Goal: Transaction & Acquisition: Purchase product/service

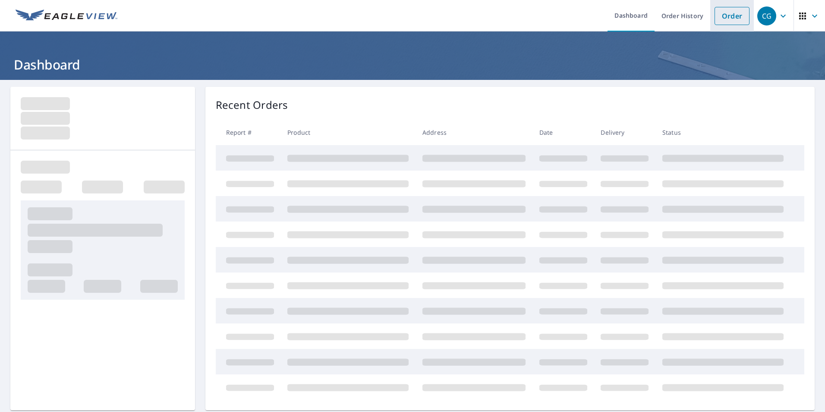
click at [735, 14] on link "Order" at bounding box center [731, 16] width 35 height 18
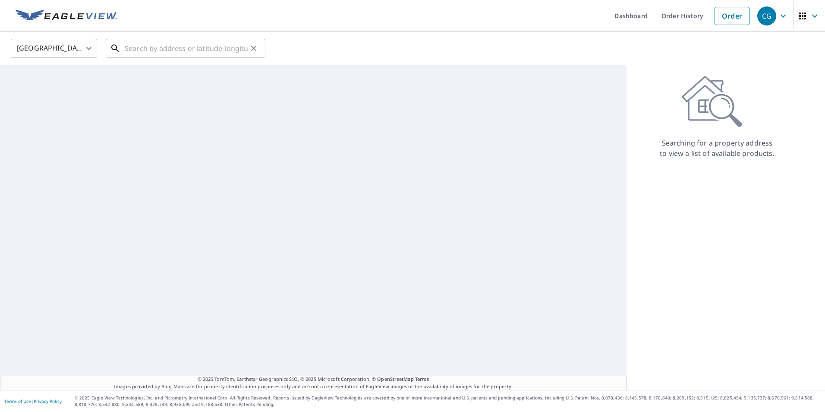
click at [216, 44] on input "text" at bounding box center [186, 48] width 123 height 24
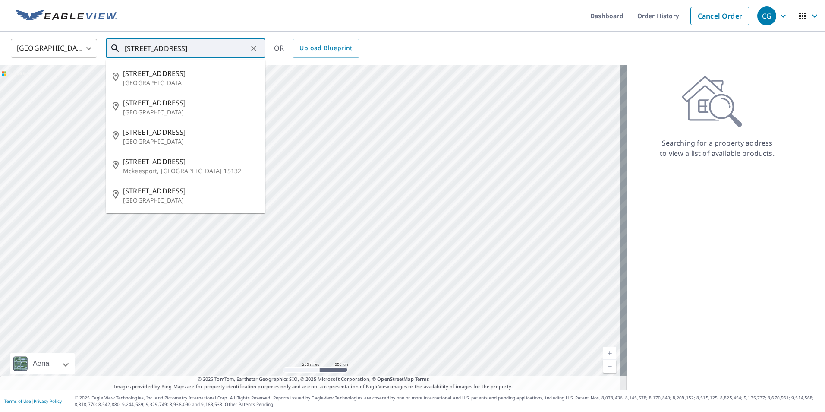
type input "4621 3rd st 15132"
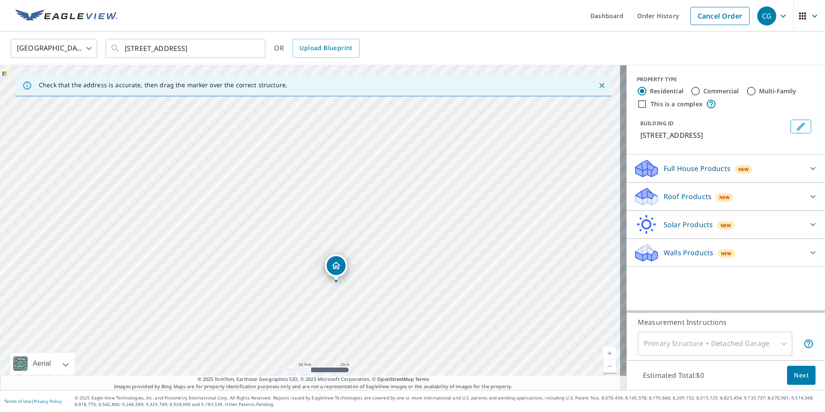
drag, startPoint x: 296, startPoint y: 192, endPoint x: 322, endPoint y: 247, distance: 61.6
click at [322, 247] on div "4621 3rd St Mckeesport, PA 15132" at bounding box center [313, 227] width 626 height 324
drag, startPoint x: 315, startPoint y: 212, endPoint x: 320, endPoint y: 213, distance: 4.8
drag, startPoint x: 310, startPoint y: 211, endPoint x: 319, endPoint y: 204, distance: 12.0
drag, startPoint x: 313, startPoint y: 211, endPoint x: 307, endPoint y: 217, distance: 8.2
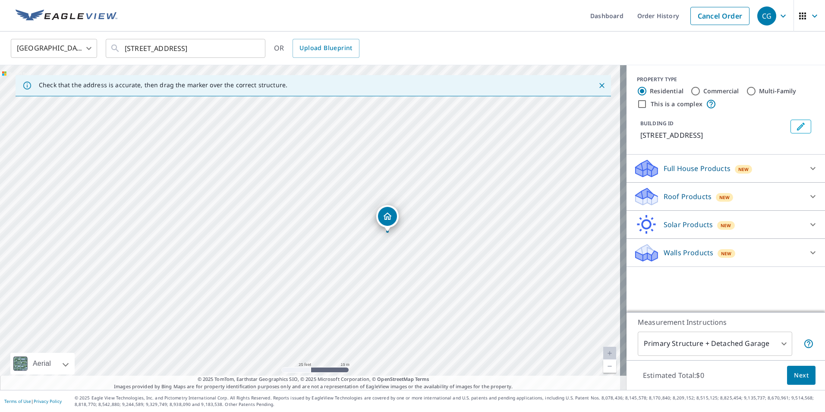
drag, startPoint x: 320, startPoint y: 217, endPoint x: 391, endPoint y: 222, distance: 71.3
drag, startPoint x: 312, startPoint y: 211, endPoint x: 205, endPoint y: 218, distance: 106.4
click at [685, 348] on body "CG CG Dashboard Order History Cancel Order CG United States US ​ 4621 3rd st 15…" at bounding box center [412, 206] width 825 height 412
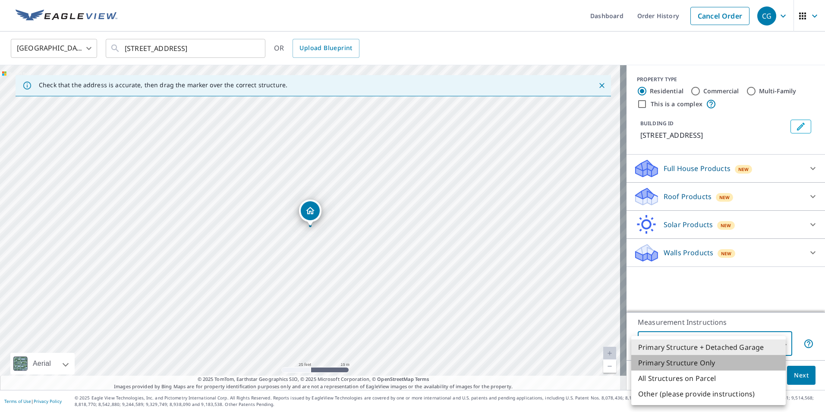
click at [679, 363] on li "Primary Structure Only" at bounding box center [708, 363] width 154 height 16
type input "2"
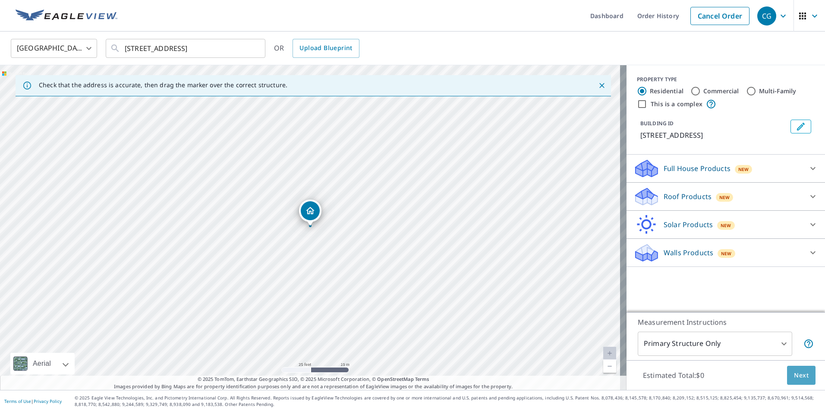
click at [794, 375] on span "Next" at bounding box center [801, 375] width 15 height 11
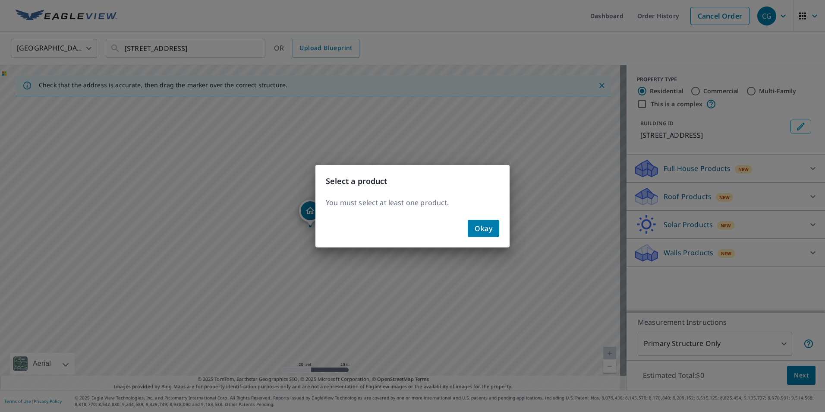
click at [482, 224] on span "Okay" at bounding box center [484, 228] width 18 height 12
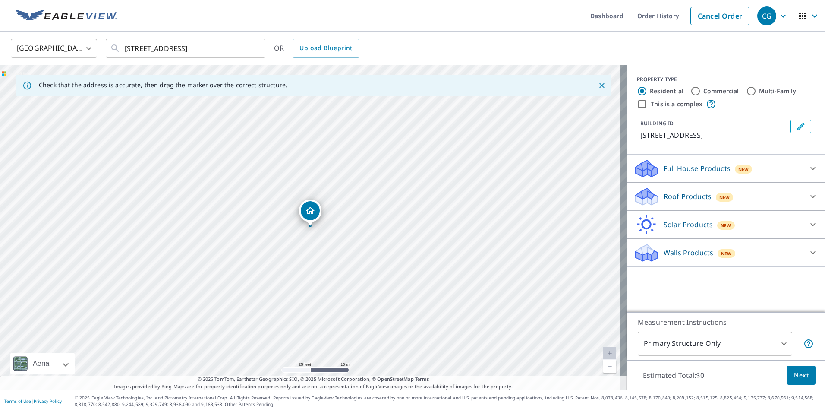
click at [692, 194] on p "Roof Products" at bounding box center [688, 196] width 48 height 10
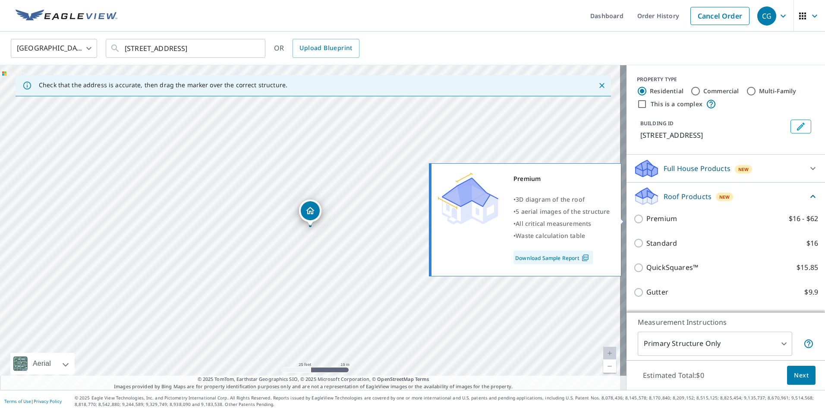
click at [661, 221] on p "Premium" at bounding box center [661, 218] width 31 height 11
click at [646, 221] on input "Premium $16 - $62" at bounding box center [639, 219] width 13 height 10
checkbox input "true"
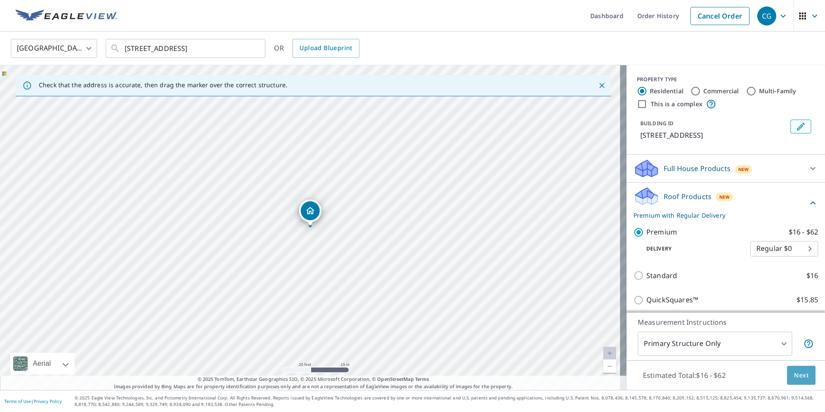
click at [794, 374] on span "Next" at bounding box center [801, 375] width 15 height 11
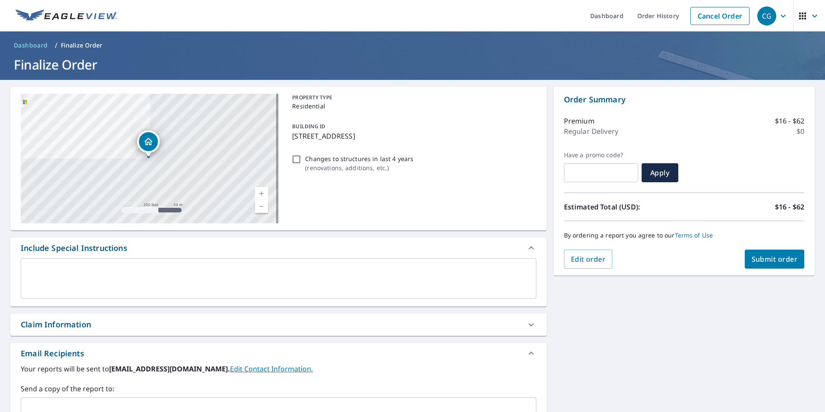
click at [104, 276] on textarea at bounding box center [278, 278] width 503 height 25
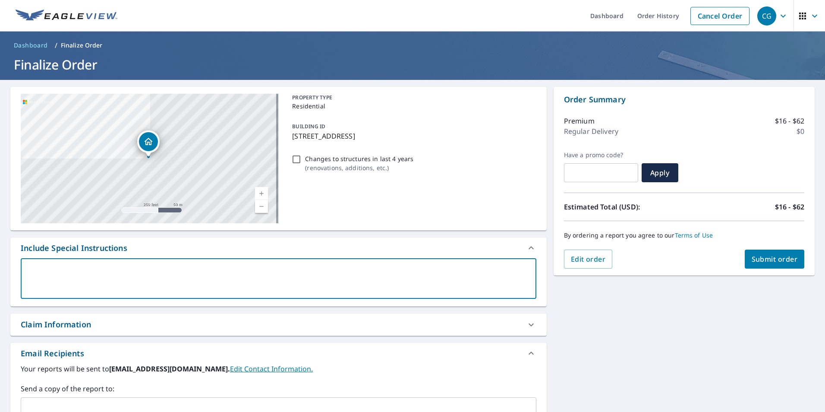
type textarea "P"
type textarea "x"
checkbox input "true"
type textarea "Pl"
type textarea "x"
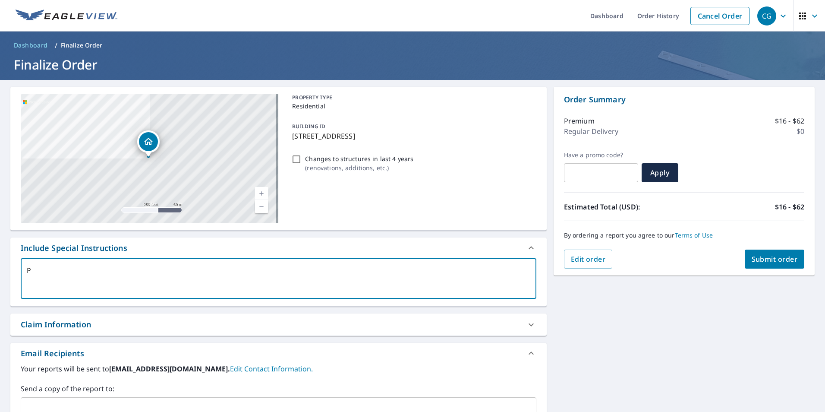
checkbox input "true"
type textarea "Ple"
type textarea "x"
checkbox input "true"
type textarea "Plea"
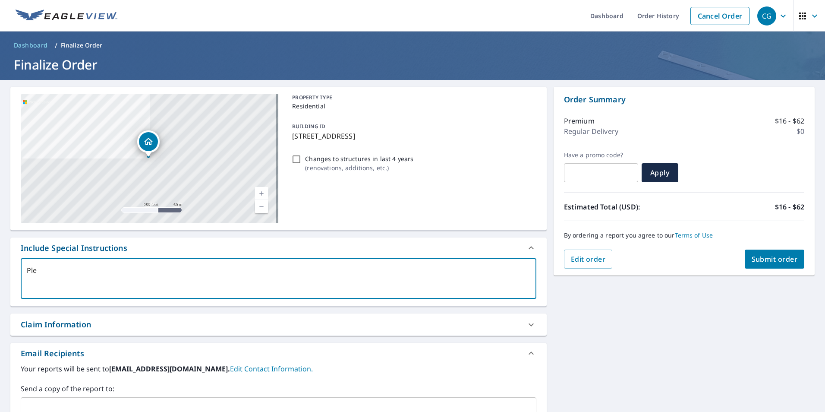
type textarea "x"
checkbox input "true"
type textarea "Pleas"
type textarea "x"
checkbox input "true"
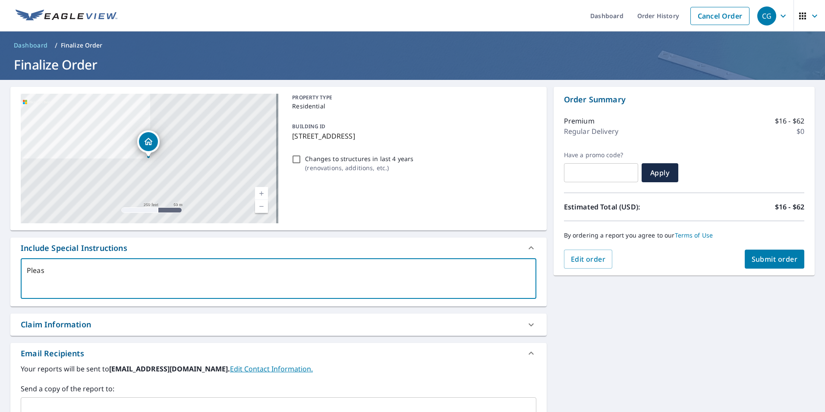
type textarea "Please"
type textarea "x"
checkbox input "true"
type textarea "Please"
type textarea "x"
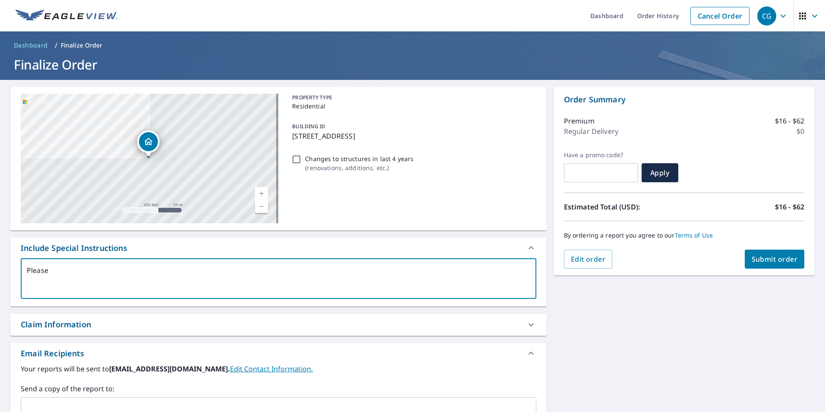
checkbox input "true"
type textarea "Please o"
type textarea "x"
checkbox input "true"
type textarea "Please or"
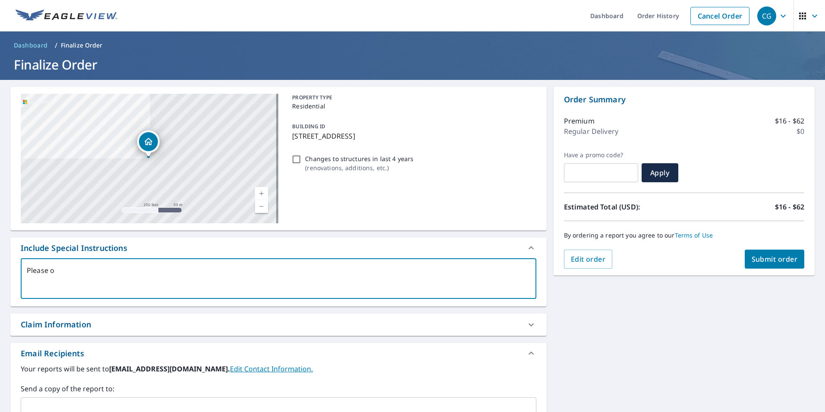
type textarea "x"
checkbox input "true"
type textarea "Please ord"
type textarea "x"
checkbox input "true"
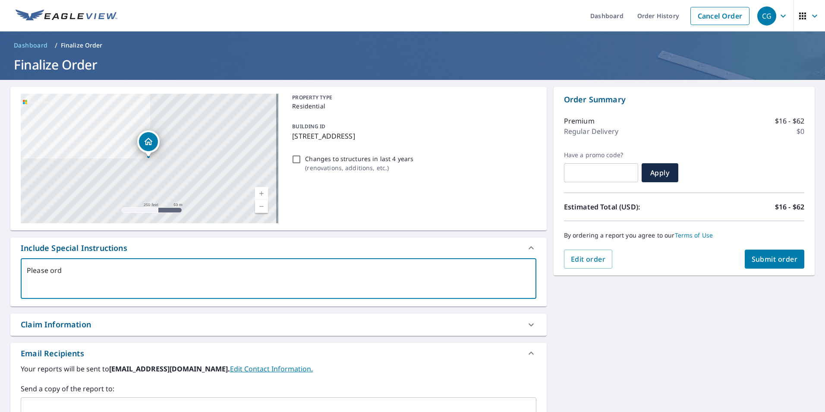
type textarea "Please orde"
type textarea "x"
checkbox input "true"
type textarea "Please order"
type textarea "x"
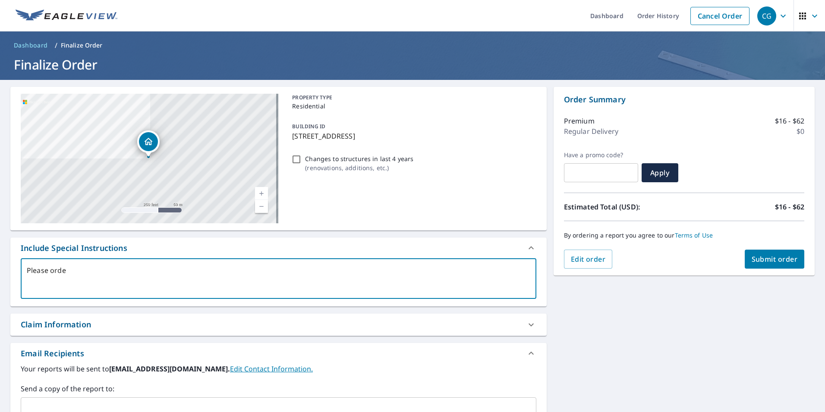
checkbox input "true"
type textarea "Please order"
type textarea "x"
checkbox input "true"
type textarea "Please order h"
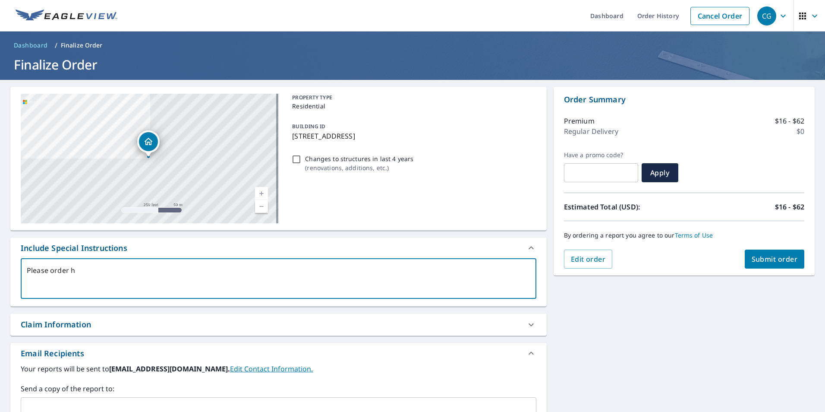
type textarea "x"
checkbox input "true"
type textarea "Please order ho"
type textarea "x"
checkbox input "true"
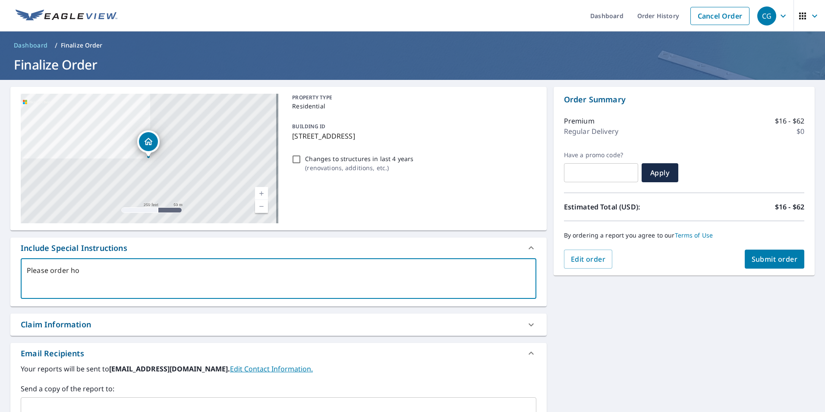
type textarea "Please order hou"
type textarea "x"
checkbox input "true"
type textarea "Please order hous"
type textarea "x"
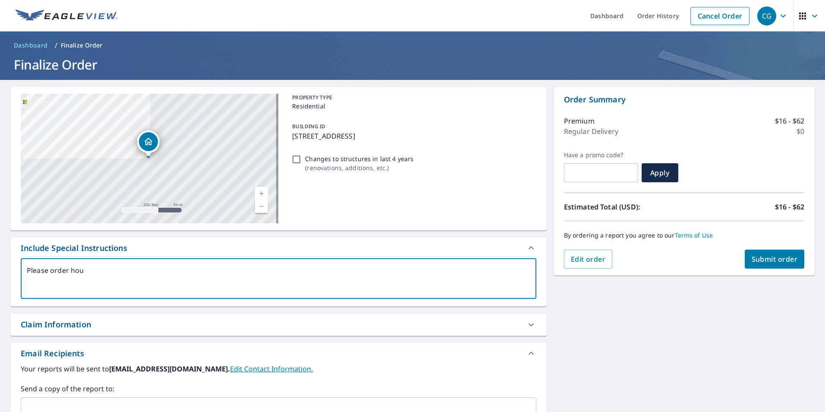
checkbox input "true"
type textarea "Please order house"
type textarea "x"
checkbox input "true"
type textarea "Please order house"
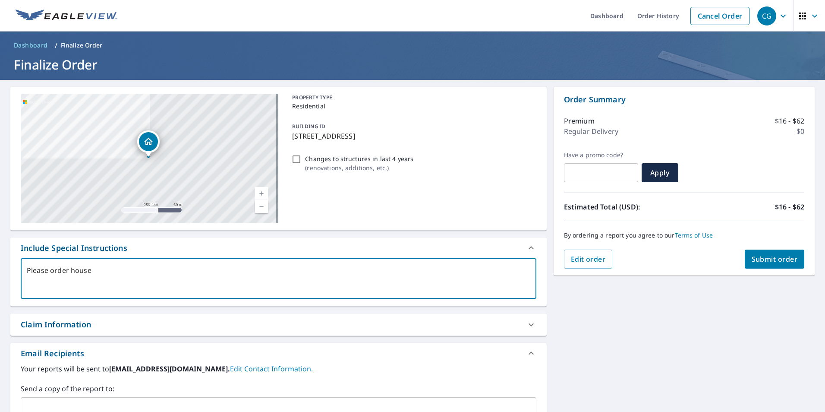
type textarea "x"
checkbox input "true"
type textarea "Please order house t"
type textarea "x"
checkbox input "true"
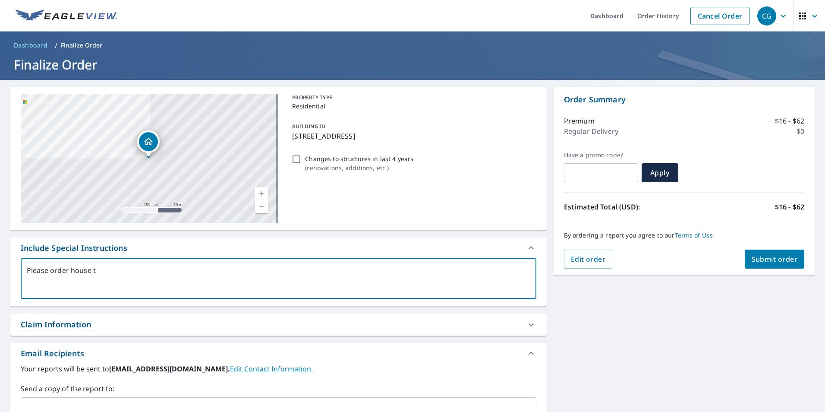
type textarea "Please order house th"
type textarea "x"
checkbox input "true"
type textarea "Please order house tha"
type textarea "x"
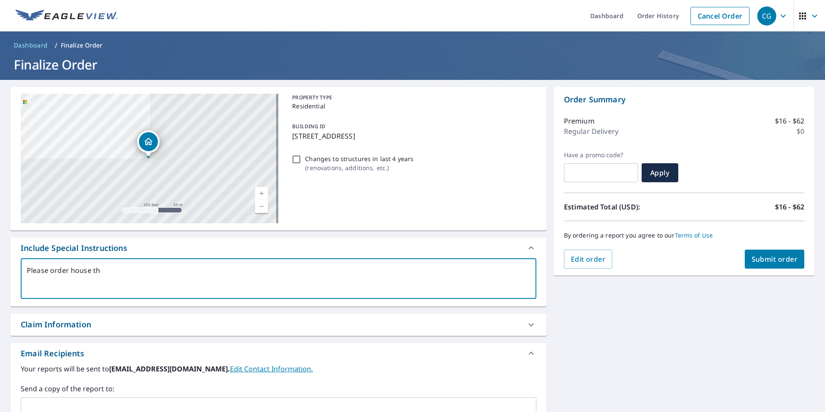
checkbox input "true"
type textarea "Please order house that"
type textarea "x"
checkbox input "true"
type textarea "Please order house that"
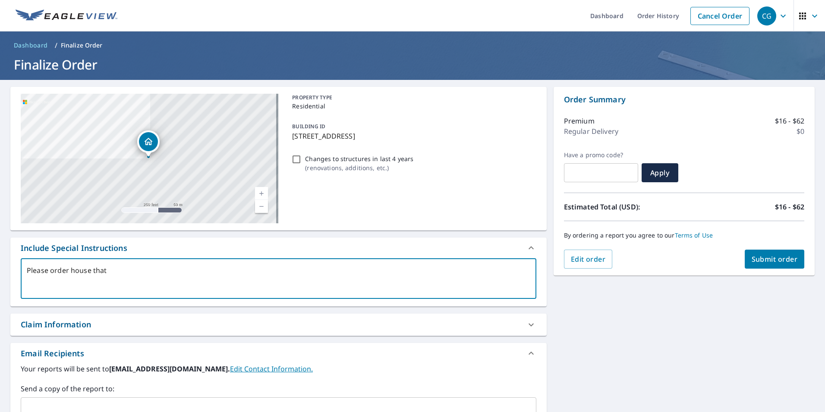
type textarea "x"
checkbox input "true"
type textarea "Please order house that i"
type textarea "x"
checkbox input "true"
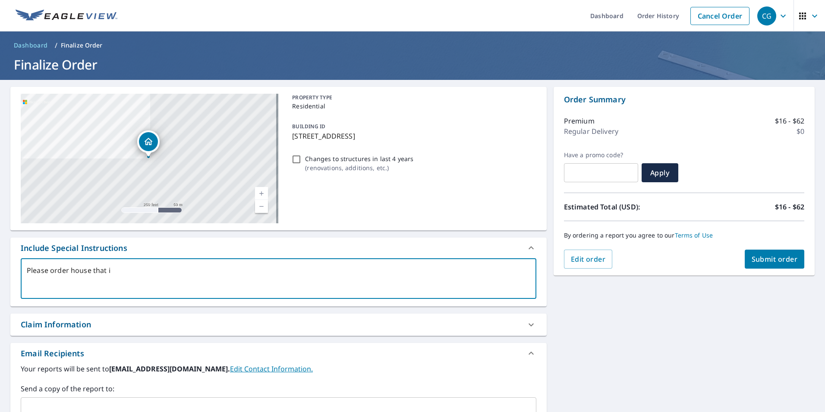
type textarea "Please order house that is"
type textarea "x"
checkbox input "true"
type textarea "Please order house that is"
type textarea "x"
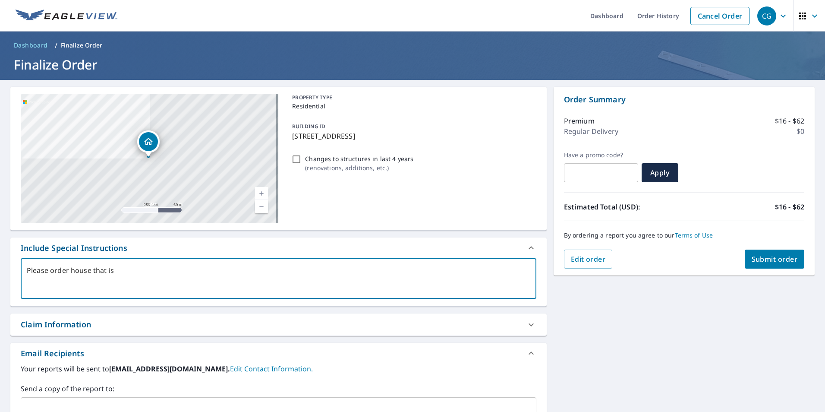
checkbox input "true"
type textarea "Please order house that is p"
type textarea "x"
checkbox input "true"
type textarea "Please order house that is pi"
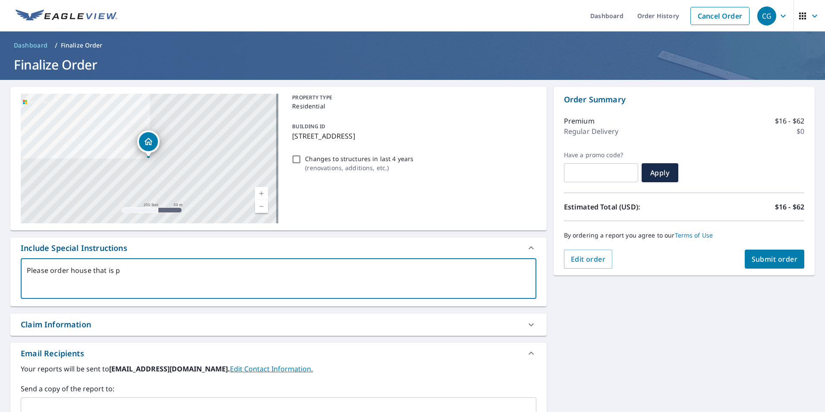
type textarea "x"
checkbox input "true"
type textarea "Please order house that is pin"
type textarea "x"
checkbox input "true"
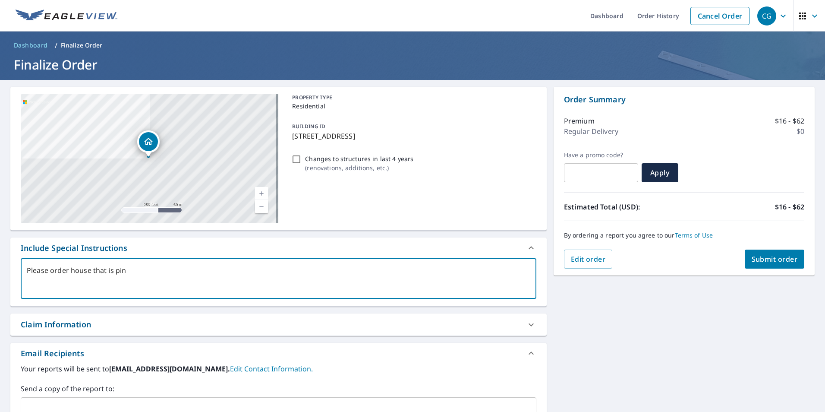
type textarea "Please order house that is pinn"
type textarea "x"
checkbox input "true"
type textarea "Please order house that is pinne"
type textarea "x"
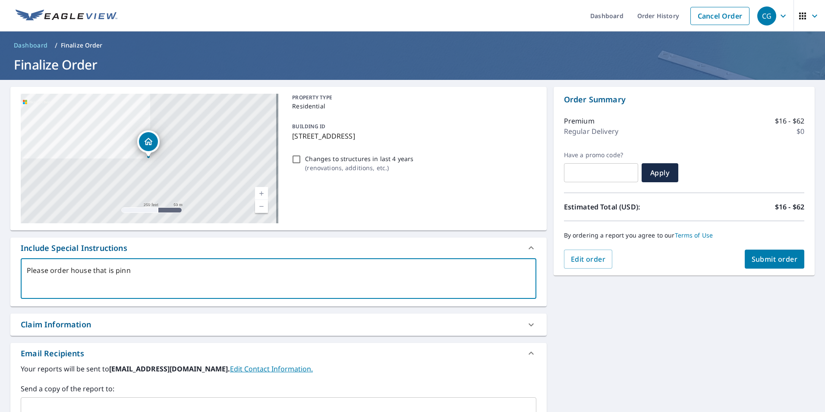
checkbox input "true"
type textarea "Please order house that is pinned"
type textarea "x"
checkbox input "true"
type textarea "Please order house that is pinned"
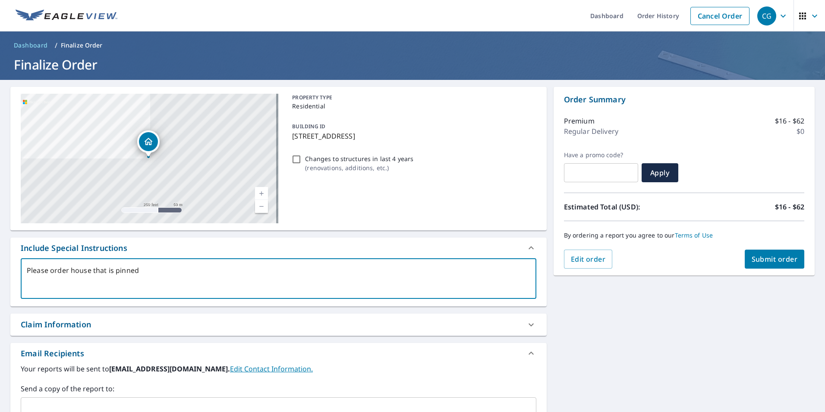
type textarea "x"
checkbox input "true"
type textarea "Please order house that is pinned"
type textarea "x"
checkbox input "true"
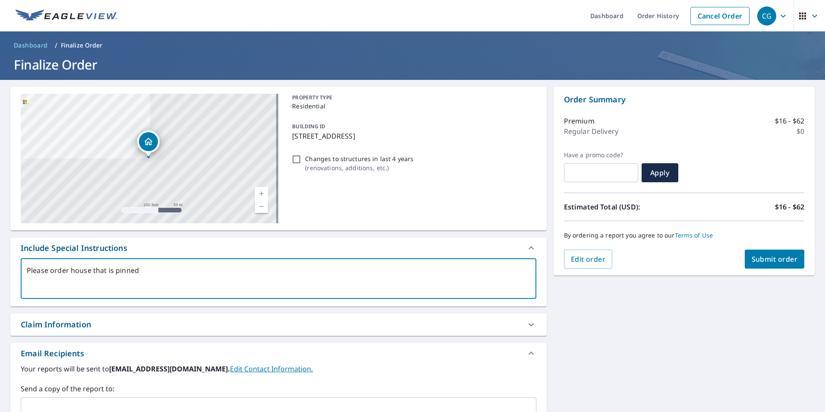
type textarea "Please order house that is pinned"
type textarea "x"
checkbox input "true"
type textarea "Please order house that is pinned"
type textarea "x"
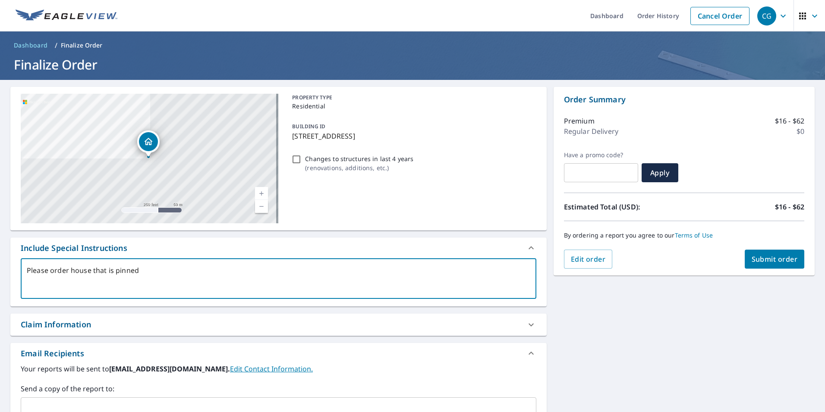
checkbox input "true"
type textarea "Please order house that is pinned."
type textarea "x"
checkbox input "true"
type textarea "Please order house that is pinned."
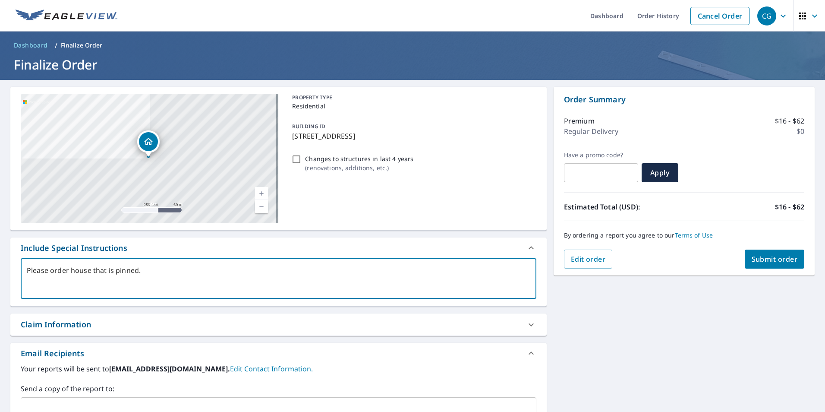
type textarea "x"
checkbox input "true"
type textarea "Please order house that is pinned. I"
type textarea "x"
checkbox input "true"
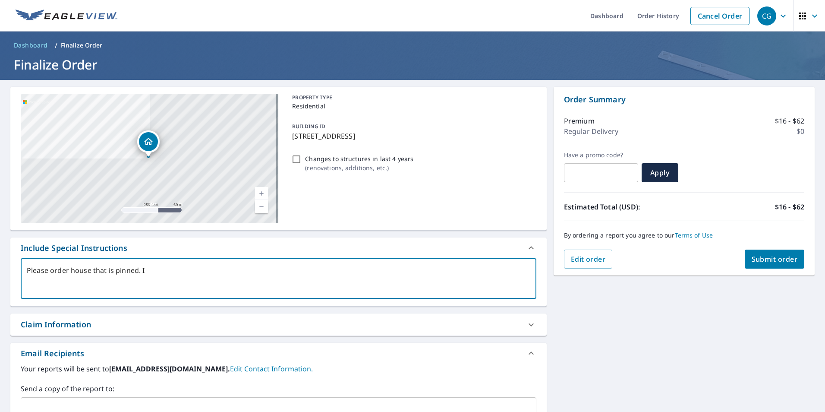
type textarea "Please order house that is pinned. It"
type textarea "x"
checkbox input "true"
type textarea "Please order house that is pinned. It"
type textarea "x"
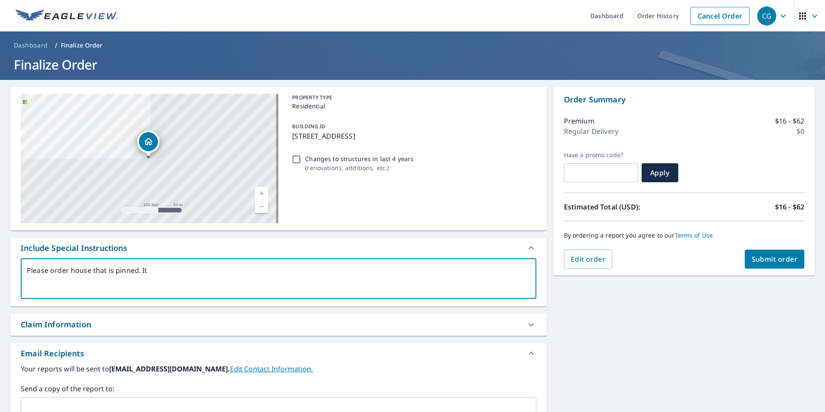
checkbox input "true"
type textarea "Please order house that is pinned. It i"
type textarea "x"
checkbox input "true"
type textarea "Please order house that is pinned. It is"
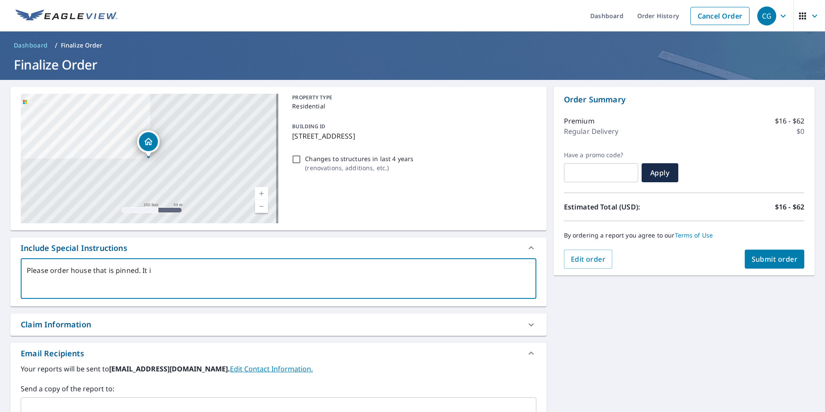
type textarea "x"
checkbox input "true"
type textarea "Please order house that is pinned. It is"
type textarea "x"
checkbox input "true"
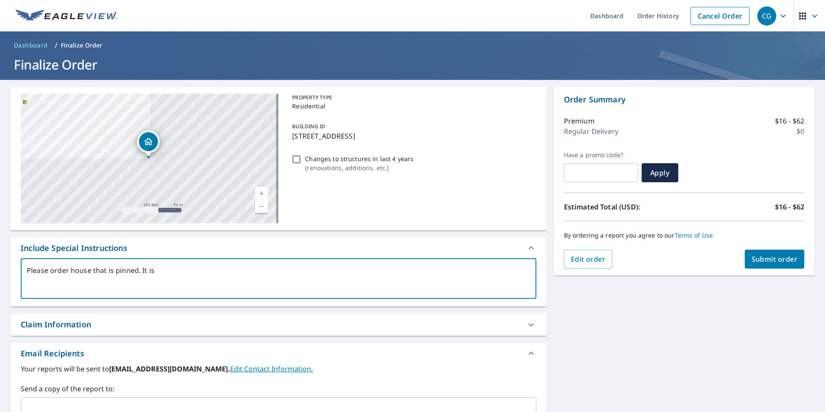
type textarea "Please order house that is pinned. It is n"
type textarea "x"
checkbox input "true"
type textarea "Please order house that is pinned. It is nu"
type textarea "x"
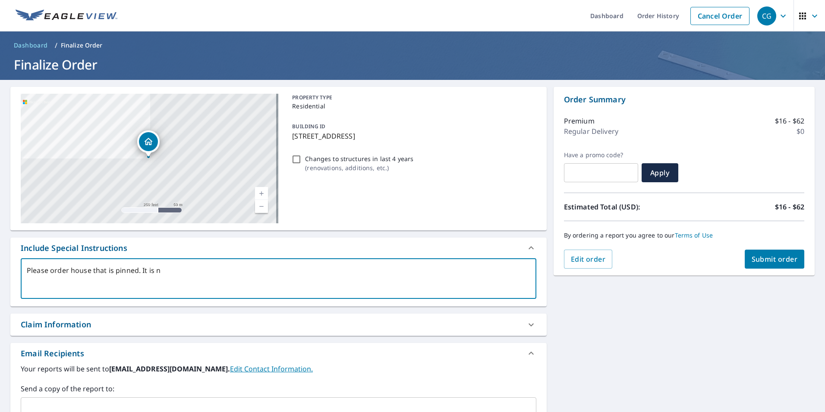
checkbox input "true"
type textarea "Please order house that is pinned. It is num"
type textarea "x"
checkbox input "true"
type textarea "Please order house that is pinned. It is numb"
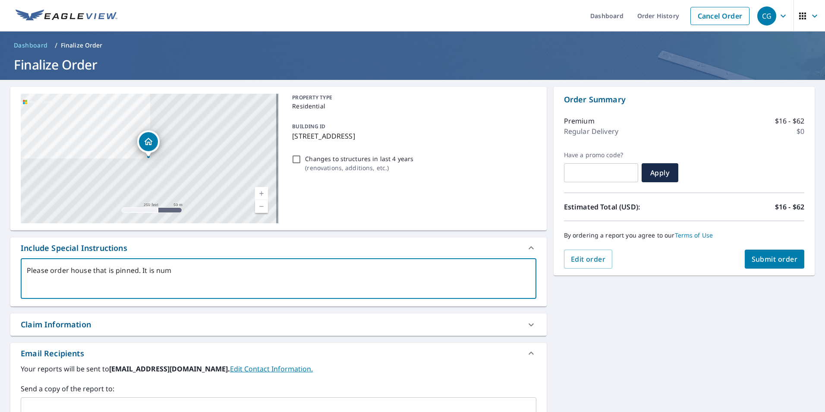
type textarea "x"
checkbox input "true"
type textarea "Please order house that is pinned. It is numbe"
type textarea "x"
checkbox input "true"
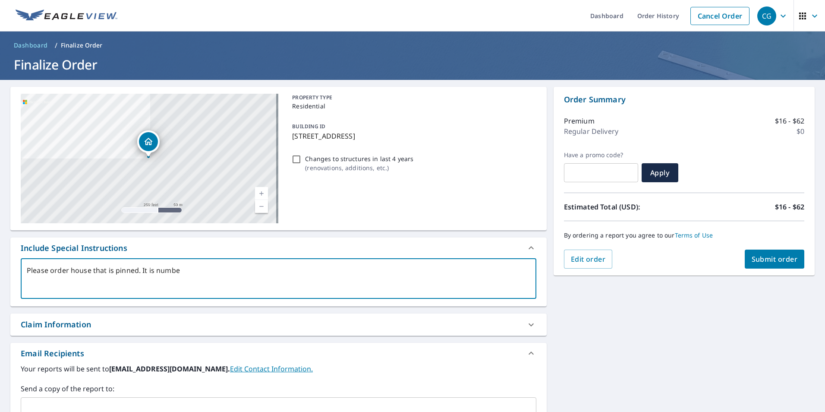
type textarea "Please order house that is pinned. It is number"
type textarea "x"
checkbox input "true"
type textarea "Please order house that is pinned. It is numbere"
type textarea "x"
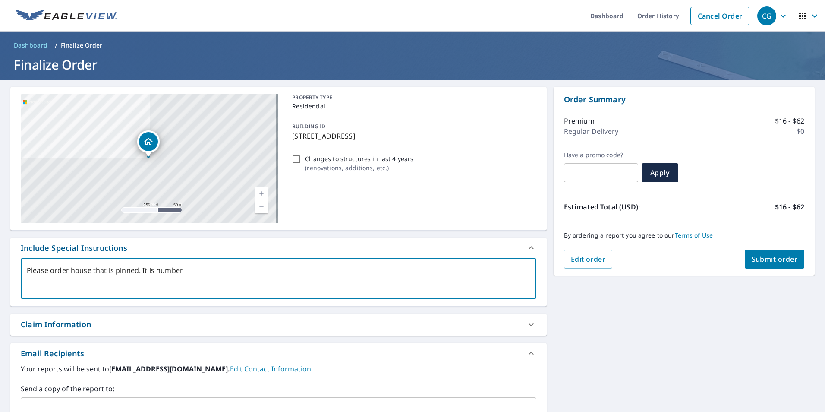
checkbox input "true"
type textarea "Please order house that is pinned. It is numbered"
type textarea "x"
checkbox input "true"
type textarea "Please order house that is pinned. It is numbered"
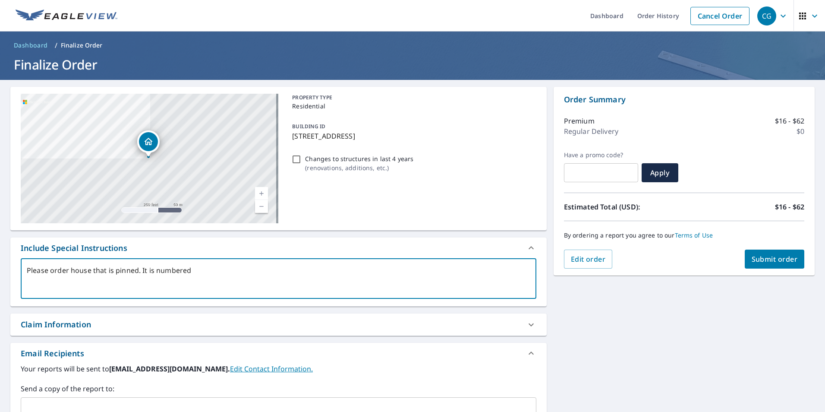
type textarea "x"
checkbox input "true"
type textarea "Please order house that is pinned. It is numbered u"
type textarea "x"
checkbox input "true"
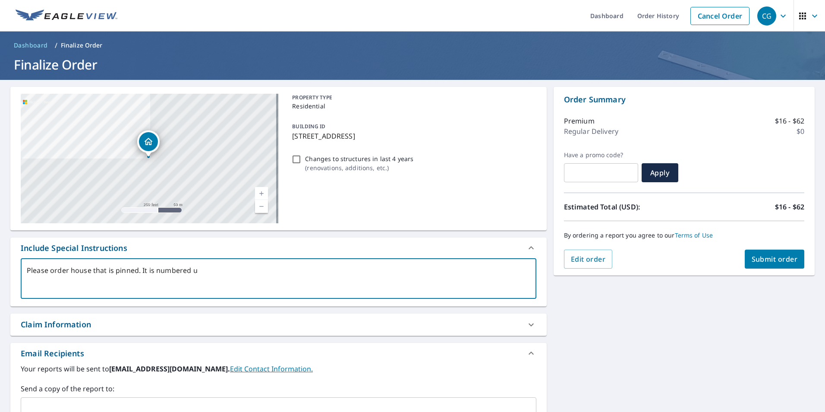
type textarea "Please order house that is pinned. It is numbered un"
type textarea "x"
checkbox input "true"
type textarea "Please order house that is pinned. It is numbered u"
type textarea "x"
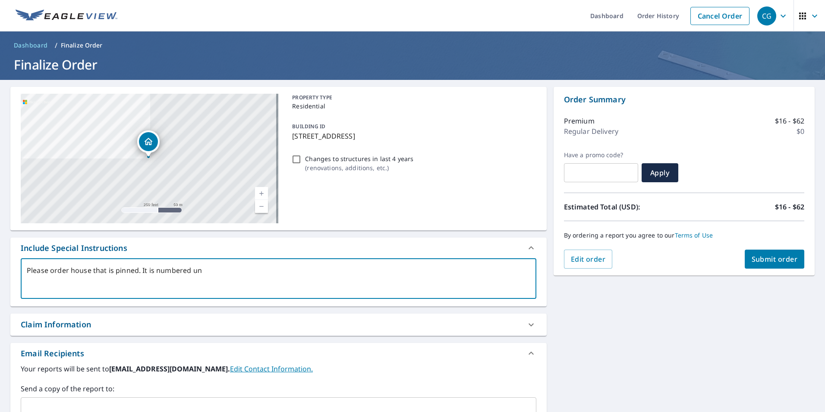
checkbox input "true"
type textarea "Please order house that is pinned. It is numbered"
type textarea "x"
checkbox input "true"
type textarea "Please order house that is pinned. It is numbered i"
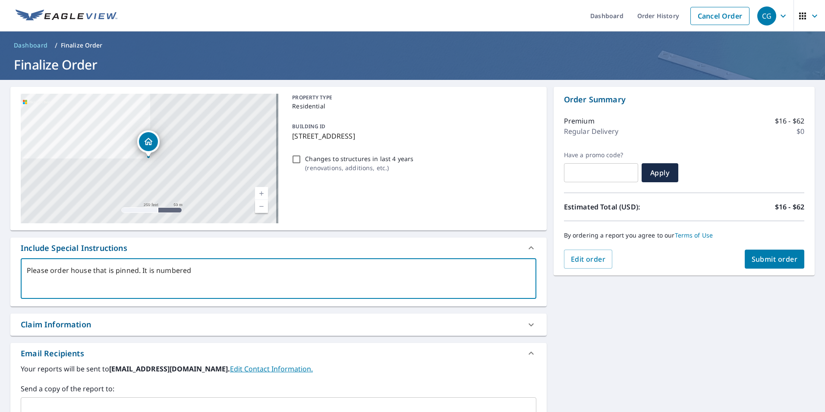
type textarea "x"
checkbox input "true"
type textarea "Please order house that is pinned. It is numbered in"
type textarea "x"
checkbox input "true"
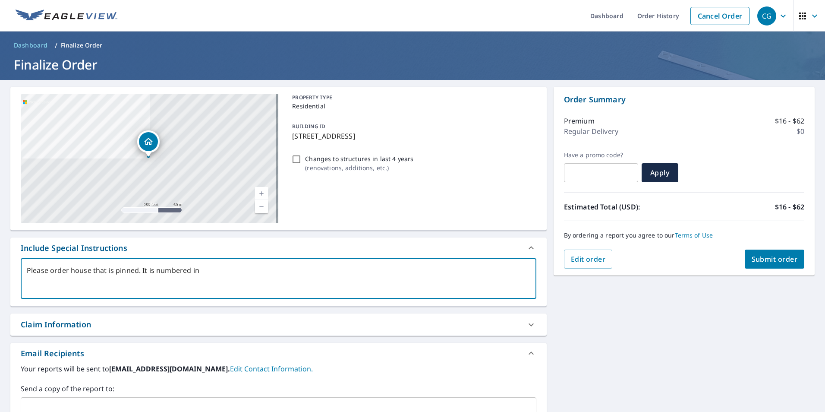
type textarea "Please order house that is pinned. It is numbered inc"
type textarea "x"
checkbox input "true"
type textarea "Please order house that is pinned. It is numbered inco"
type textarea "x"
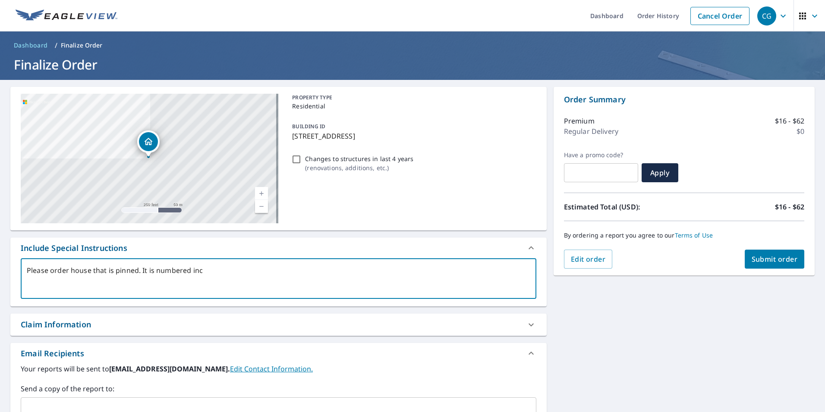
checkbox input "true"
type textarea "Please order house that is pinned. It is numbered incor"
type textarea "x"
checkbox input "true"
type textarea "Please order house that is pinned. It is numbered incorr"
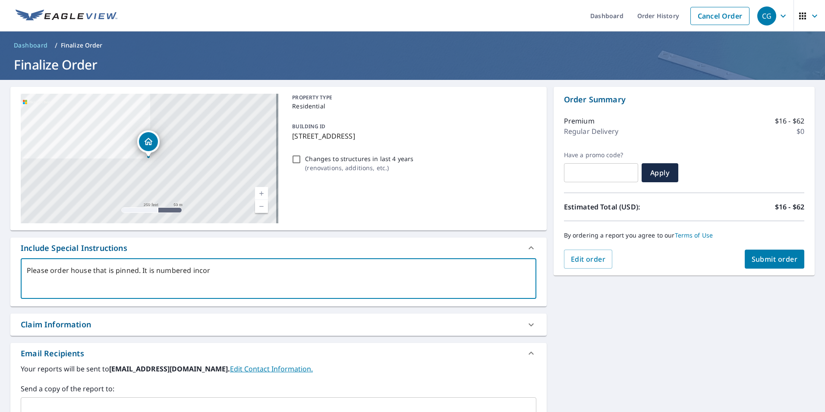
type textarea "x"
checkbox input "true"
type textarea "Please order house that is pinned. It is numbered incorre"
type textarea "x"
checkbox input "true"
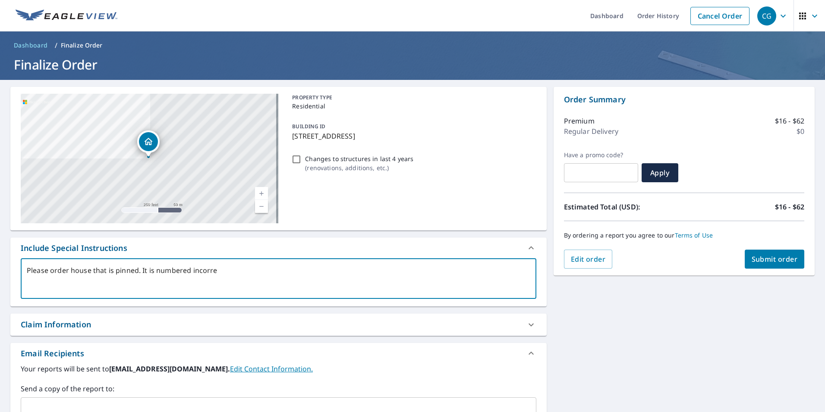
type textarea "Please order house that is pinned. It is numbered incorrec"
type textarea "x"
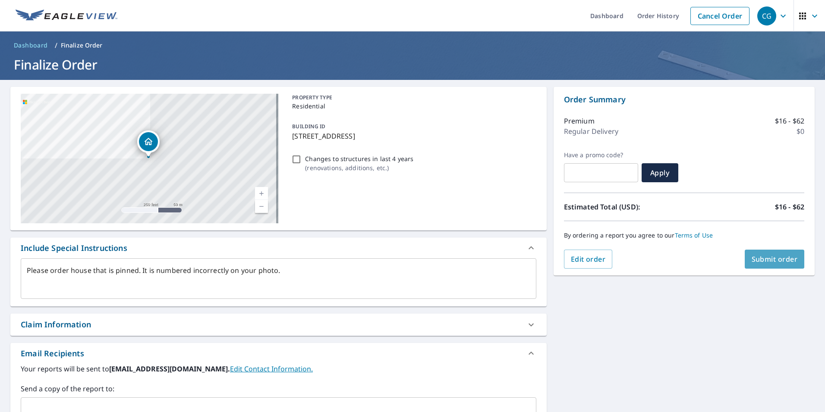
click at [752, 258] on span "Submit order" at bounding box center [775, 258] width 46 height 9
